Goal: Information Seeking & Learning: Check status

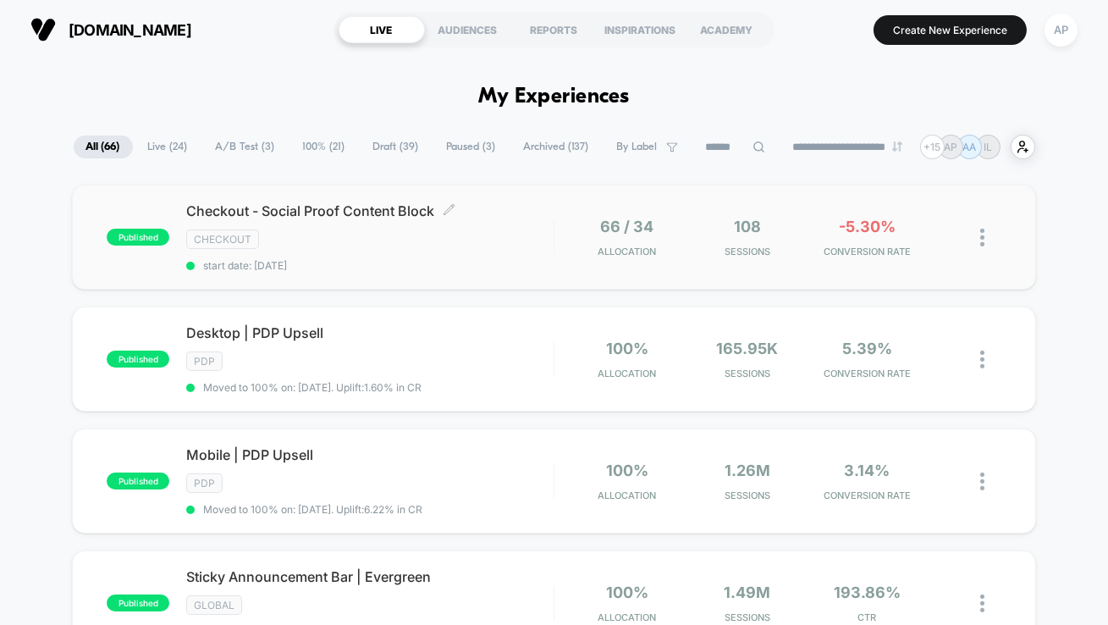
click at [355, 245] on div "CHECKOUT" at bounding box center [369, 238] width 367 height 19
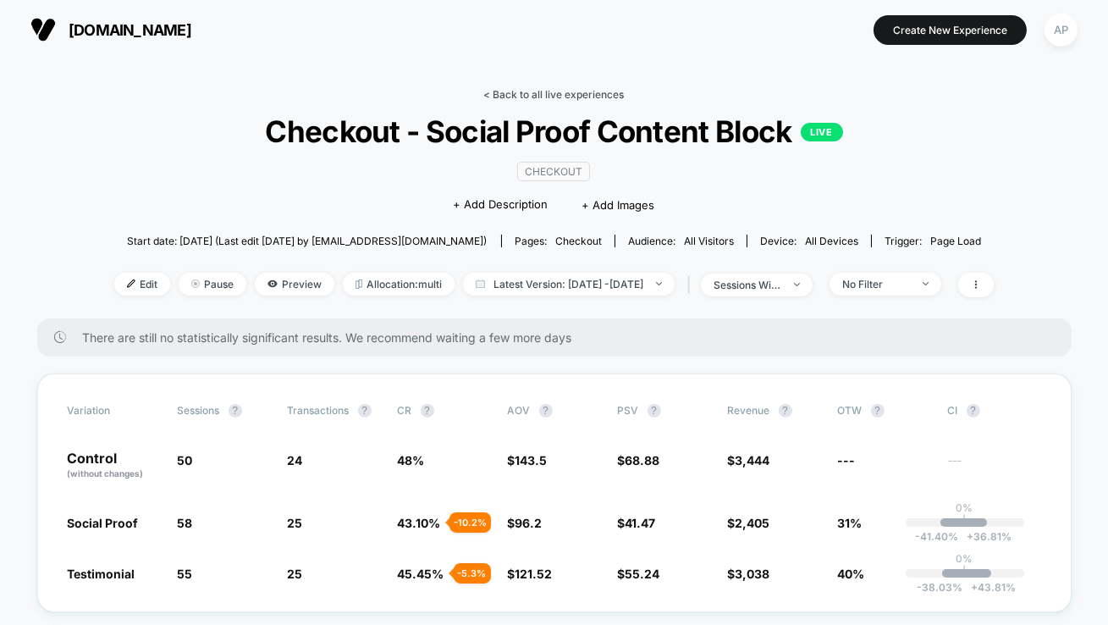
click at [548, 93] on link "< Back to all live experiences" at bounding box center [554, 94] width 141 height 13
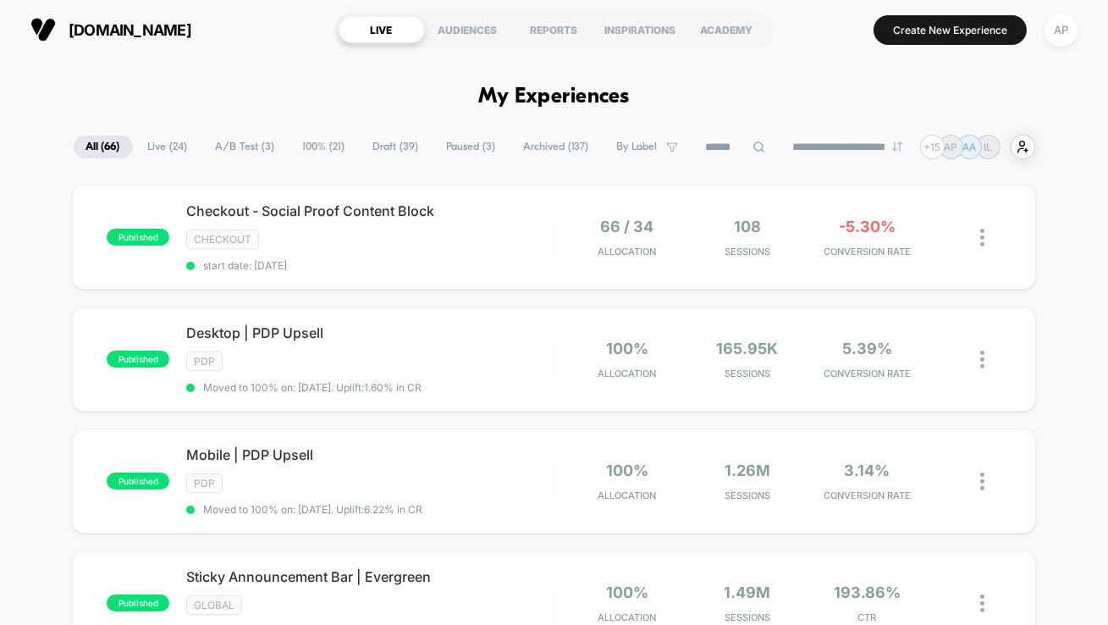
click at [252, 148] on span "A/B Test ( 3 )" at bounding box center [245, 146] width 85 height 23
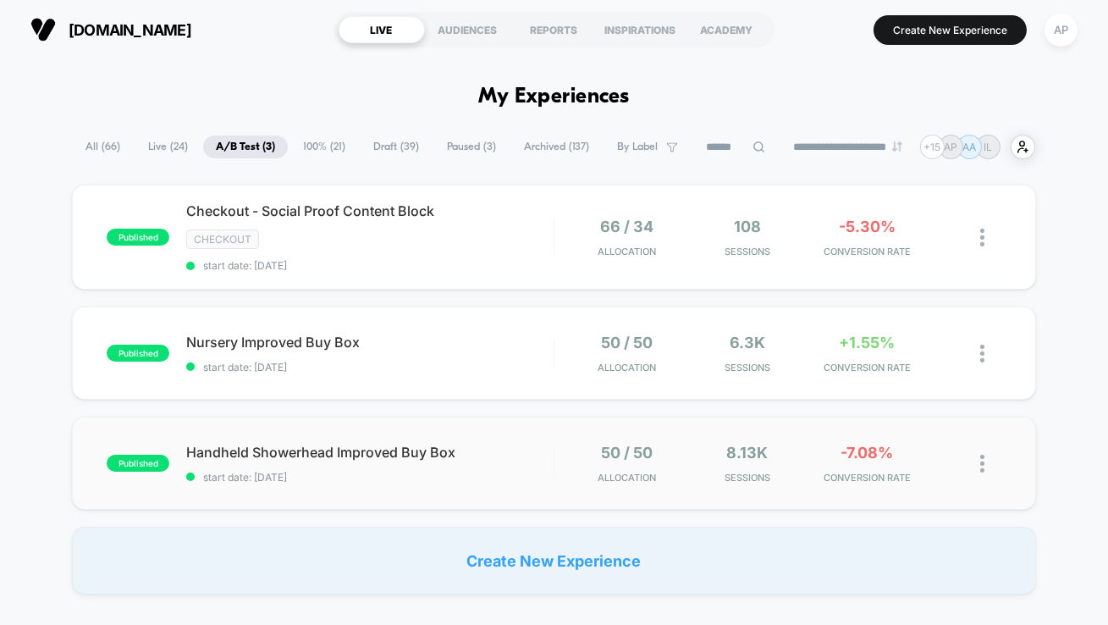
click at [510, 488] on div "published Handheld Showerhead Improved Buy Box start date: [DATE] 50 / 50 Alloc…" at bounding box center [554, 462] width 964 height 93
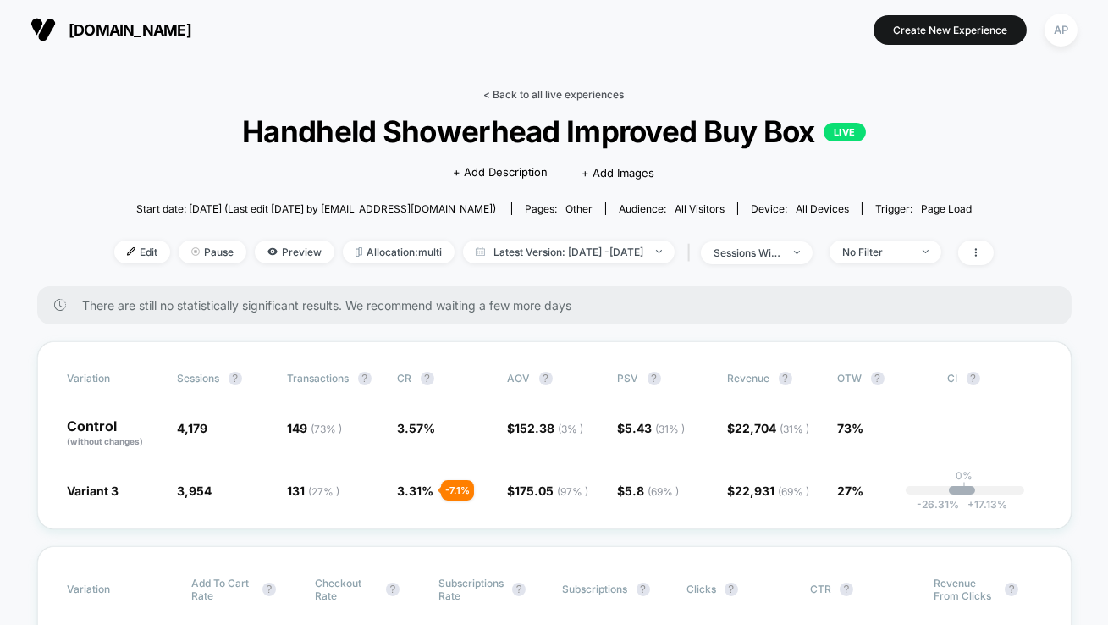
click at [521, 92] on link "< Back to all live experiences" at bounding box center [554, 94] width 141 height 13
